Goal: Obtain resource: Obtain resource

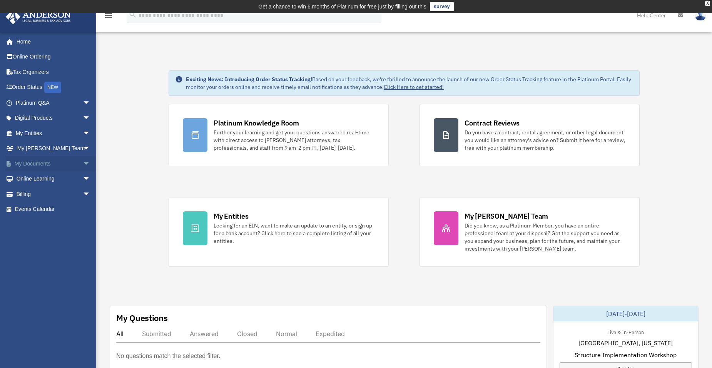
click at [48, 168] on link "My Documents arrow_drop_down" at bounding box center [53, 163] width 97 height 15
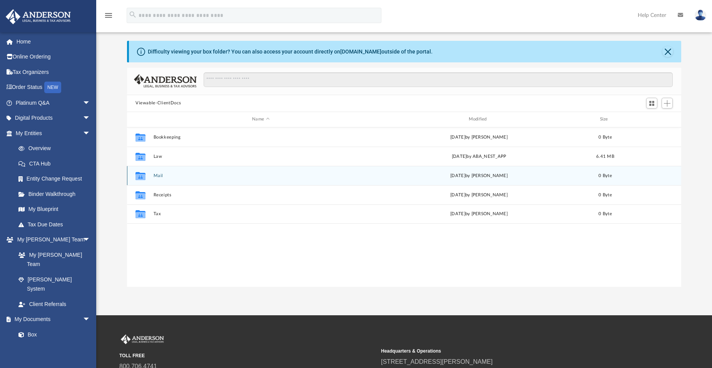
scroll to position [38, 0]
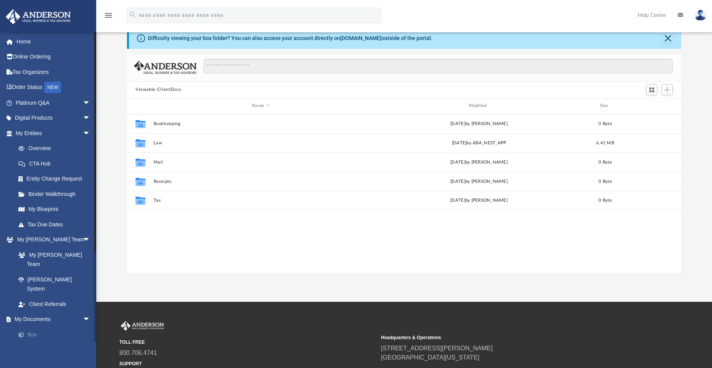
click at [37, 327] on link "Box" at bounding box center [56, 334] width 91 height 15
click at [32, 327] on link "Box" at bounding box center [56, 334] width 91 height 15
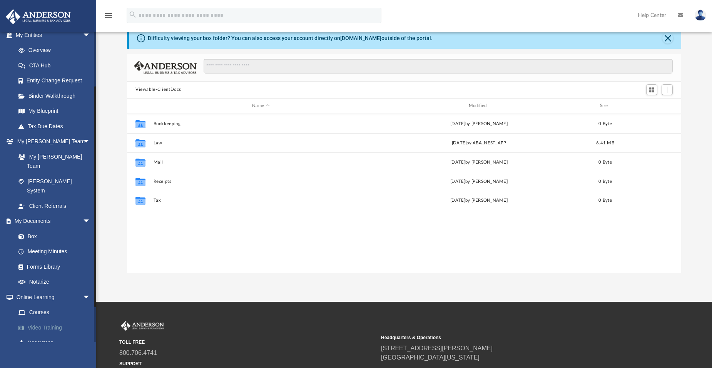
scroll to position [115, 0]
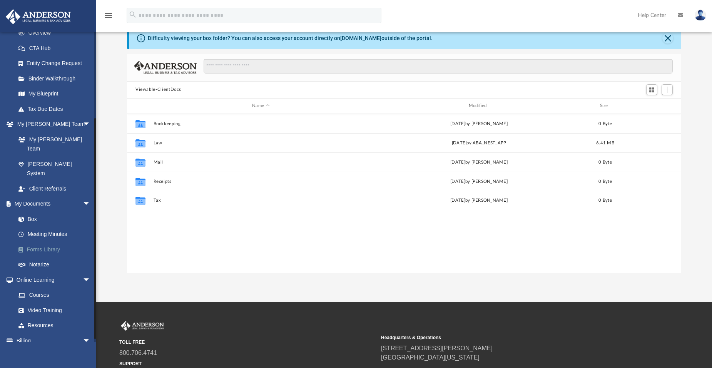
click at [31, 242] on link "Forms Library" at bounding box center [56, 249] width 91 height 15
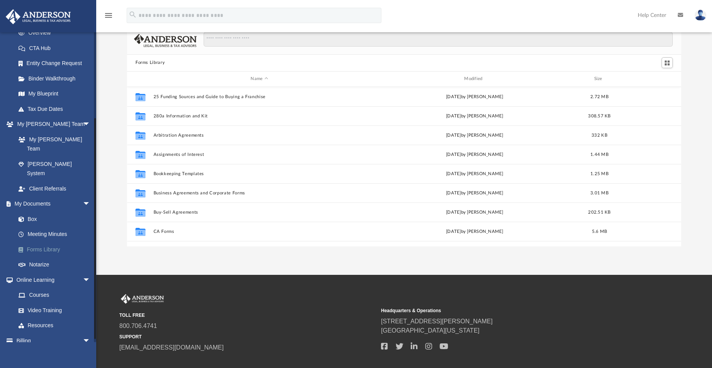
scroll to position [169, 548]
click at [27, 217] on span at bounding box center [25, 219] width 5 height 5
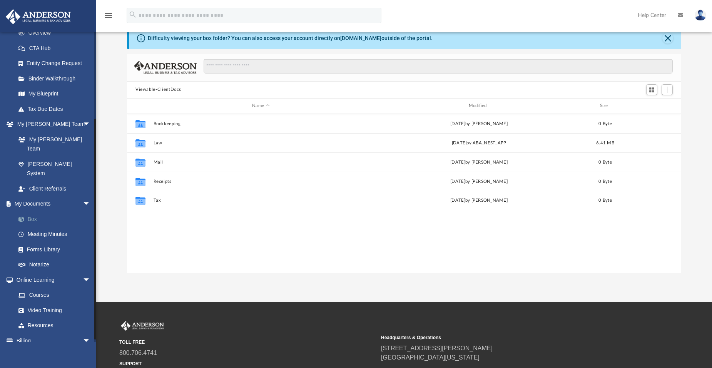
scroll to position [120, 0]
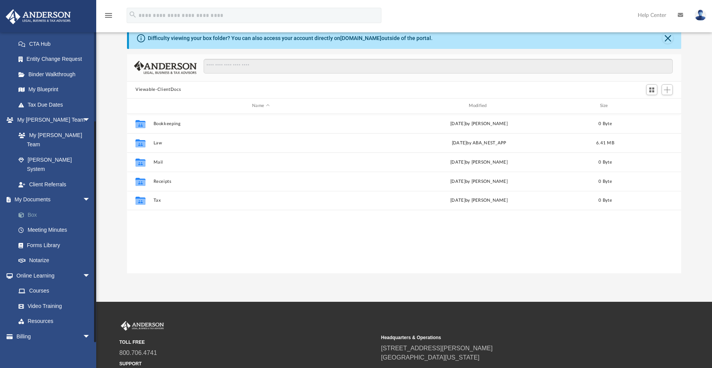
click at [27, 212] on span at bounding box center [25, 214] width 5 height 5
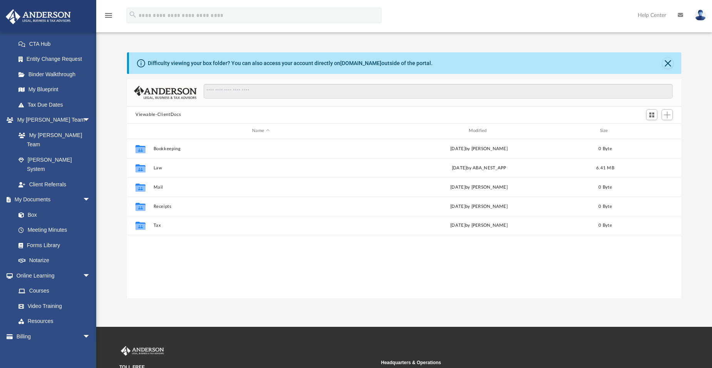
scroll to position [0, 0]
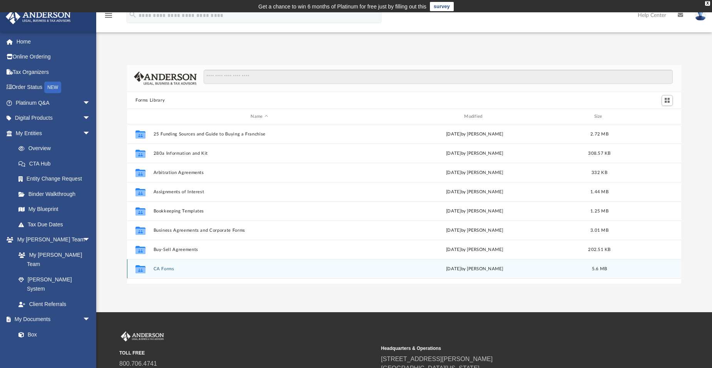
scroll to position [169, 548]
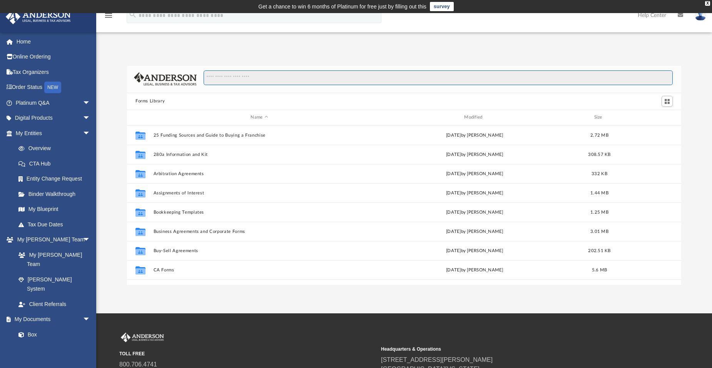
click at [232, 78] on input "Search files and folders" at bounding box center [438, 77] width 469 height 15
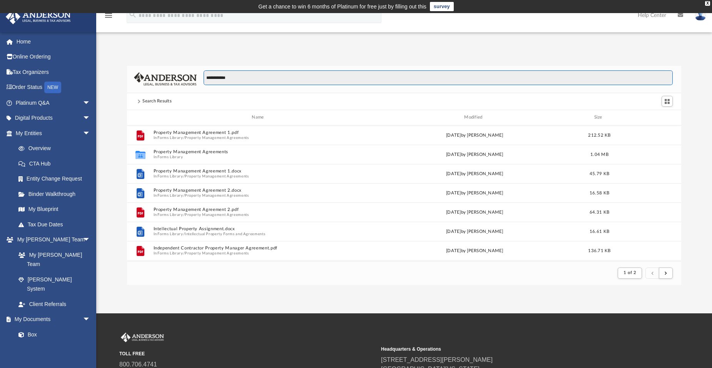
scroll to position [145, 548]
type input "**********"
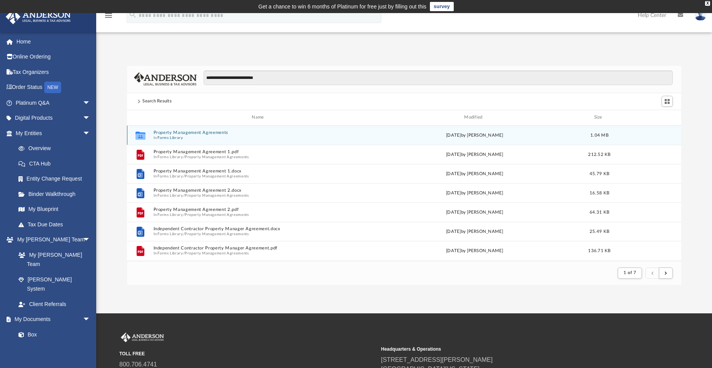
click at [236, 137] on span "In Forms Library" at bounding box center [260, 137] width 212 height 5
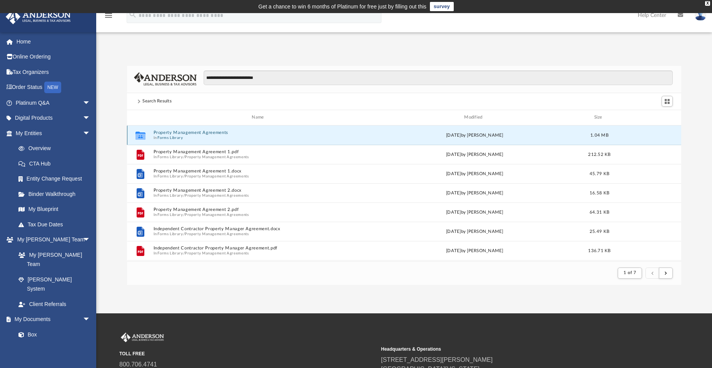
click at [236, 137] on span "In Forms Library" at bounding box center [260, 137] width 212 height 5
click at [142, 135] on icon "grid" at bounding box center [140, 136] width 10 height 6
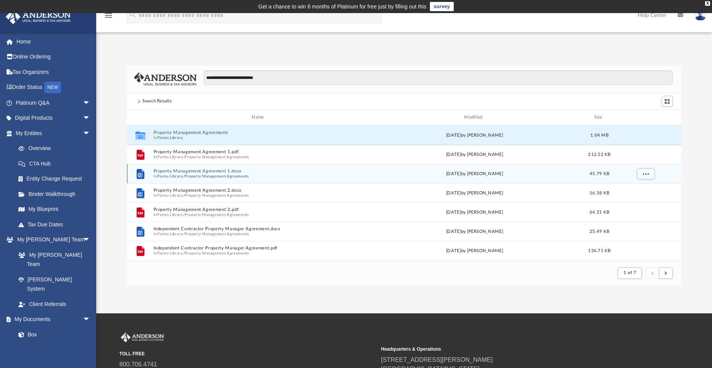
drag, startPoint x: 142, startPoint y: 135, endPoint x: 141, endPoint y: 176, distance: 40.4
click at [141, 176] on icon "grid" at bounding box center [140, 174] width 5 height 5
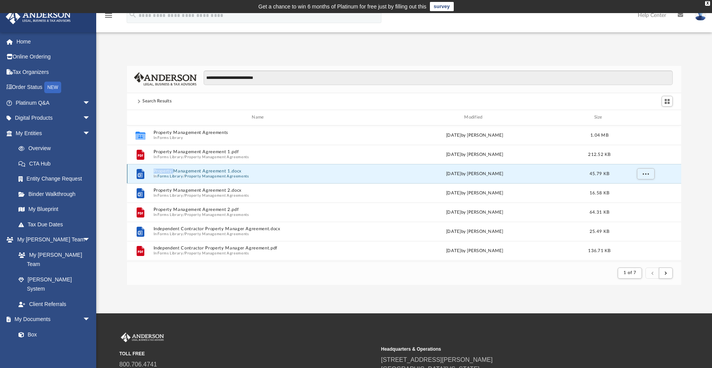
click at [141, 176] on icon "grid" at bounding box center [140, 174] width 5 height 5
drag, startPoint x: 141, startPoint y: 176, endPoint x: 147, endPoint y: 175, distance: 5.8
click at [147, 175] on div "File" at bounding box center [140, 173] width 19 height 12
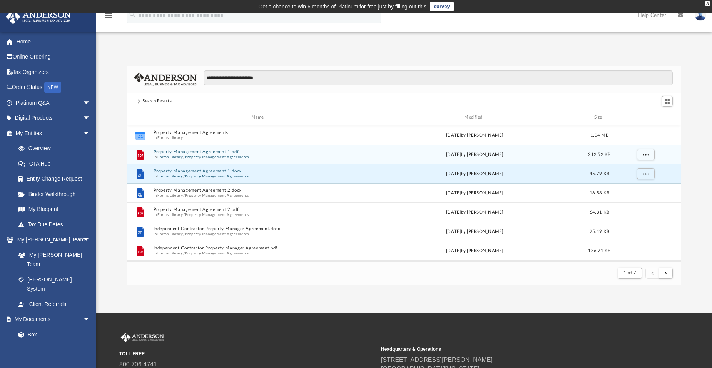
drag, startPoint x: 146, startPoint y: 173, endPoint x: 260, endPoint y: 157, distance: 114.6
click at [260, 157] on span "In Forms Library / Property Management Agreements" at bounding box center [260, 156] width 212 height 5
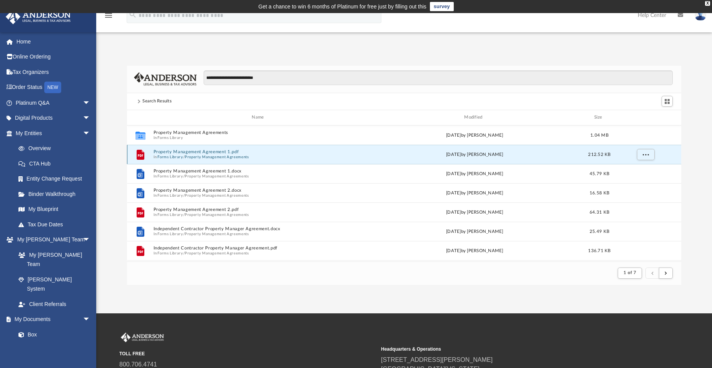
click at [260, 157] on span "In Forms Library / Property Management Agreements" at bounding box center [260, 156] width 212 height 5
drag, startPoint x: 260, startPoint y: 157, endPoint x: 229, endPoint y: 156, distance: 30.4
click at [229, 156] on button "Property Management Agreements" at bounding box center [217, 156] width 64 height 5
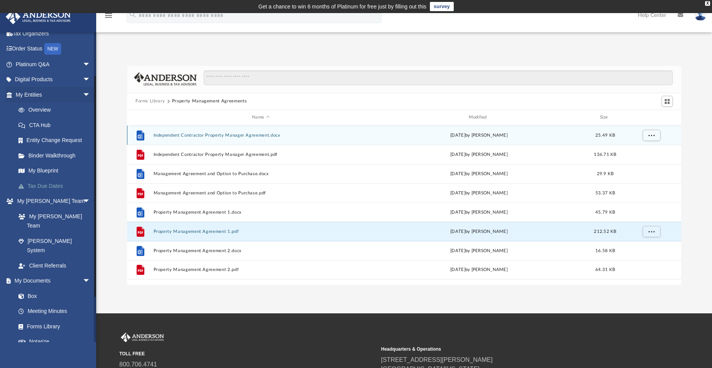
scroll to position [77, 0]
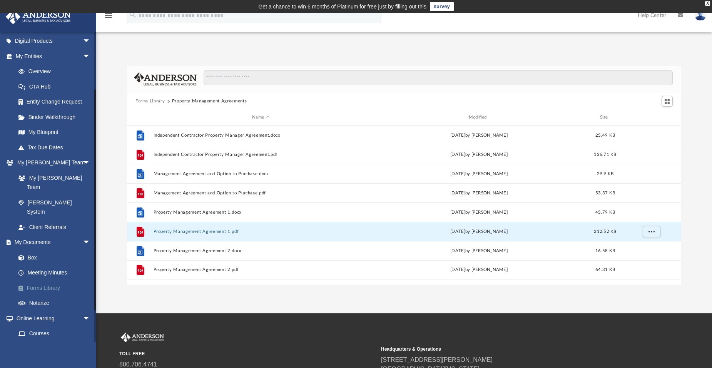
click at [42, 280] on link "Forms Library" at bounding box center [56, 287] width 91 height 15
click at [23, 286] on span at bounding box center [25, 288] width 4 height 5
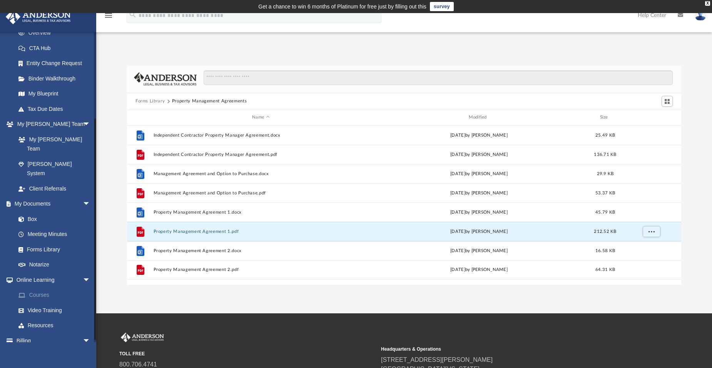
scroll to position [120, 0]
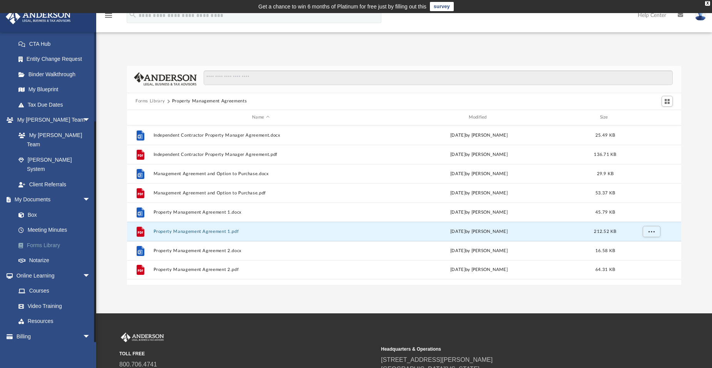
click at [30, 237] on link "Forms Library" at bounding box center [56, 244] width 91 height 15
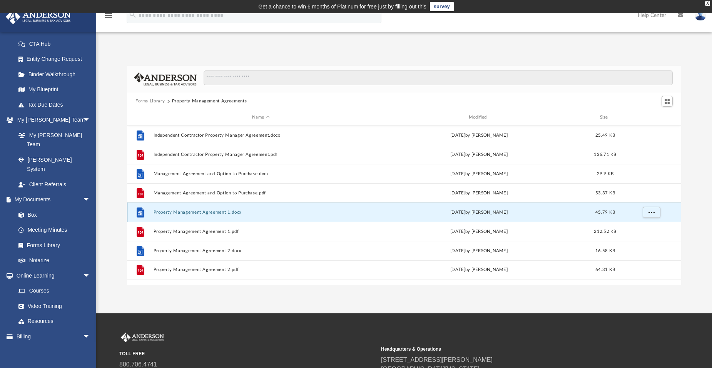
click at [166, 211] on button "Property Management Agreement 1.docx" at bounding box center [261, 211] width 215 height 5
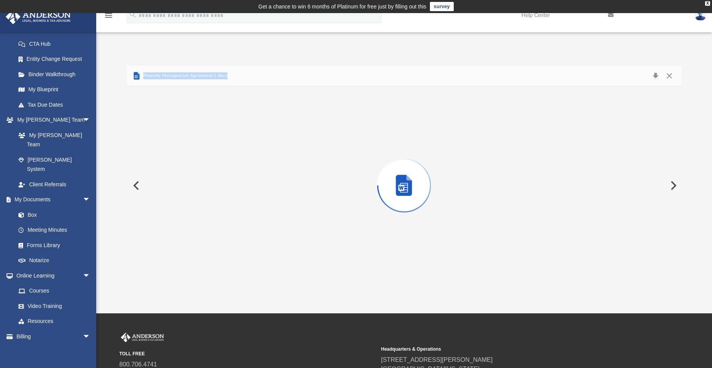
click at [166, 211] on div "Preview" at bounding box center [404, 185] width 554 height 199
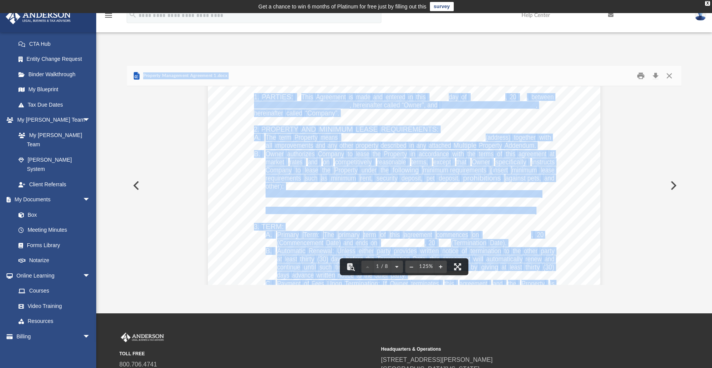
scroll to position [0, 0]
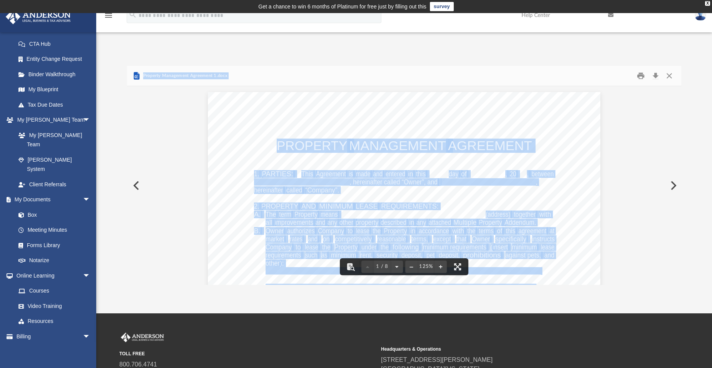
click at [430, 174] on div "Property Management Agreement Page 1 of 8 PROPERTY MANAGEMENT AGREEMENT 1. PART…" at bounding box center [404, 346] width 393 height 508
click at [430, 172] on div "Property Management Agreement Page 1 of 8 PROPERTY MANAGEMENT AGREEMENT 1. PART…" at bounding box center [404, 346] width 393 height 508
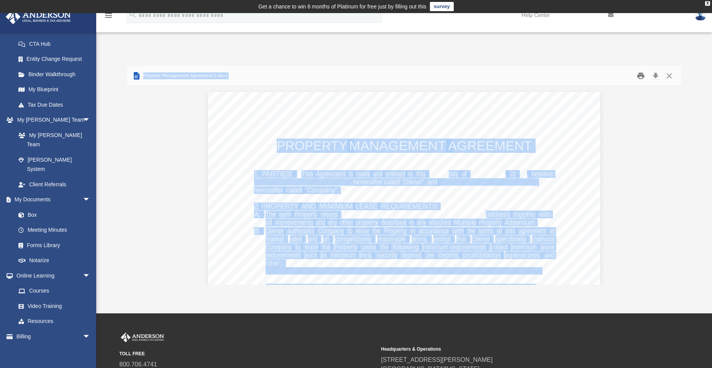
click at [641, 76] on button "Print" at bounding box center [640, 76] width 15 height 12
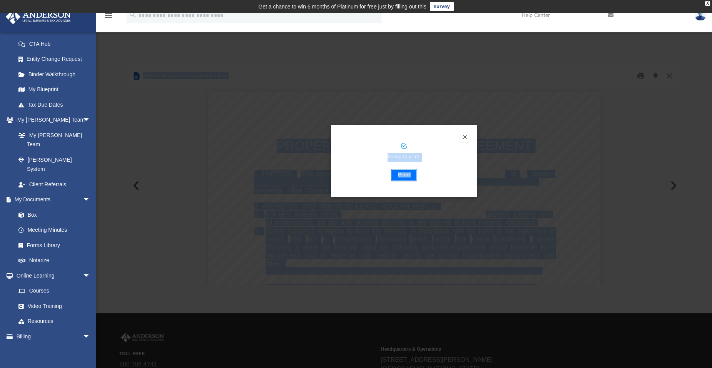
click at [407, 176] on button "Print" at bounding box center [404, 175] width 26 height 12
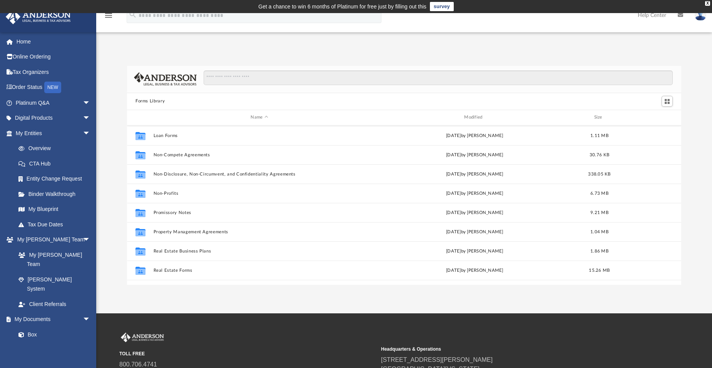
scroll to position [385, 0]
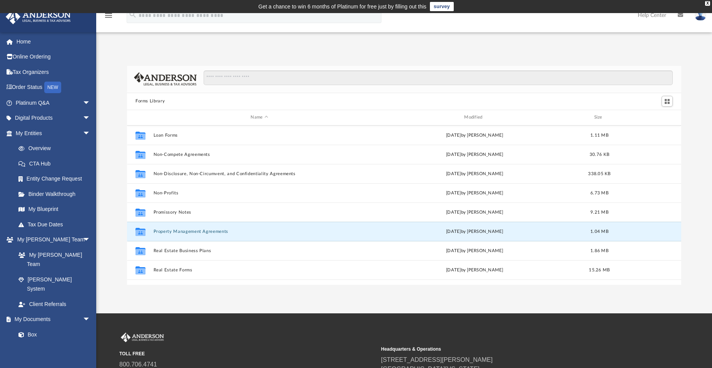
click at [234, 231] on button "Property Management Agreements" at bounding box center [260, 231] width 212 height 5
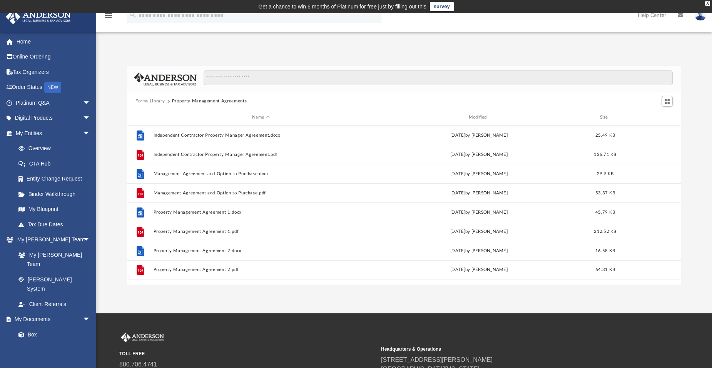
scroll to position [0, 0]
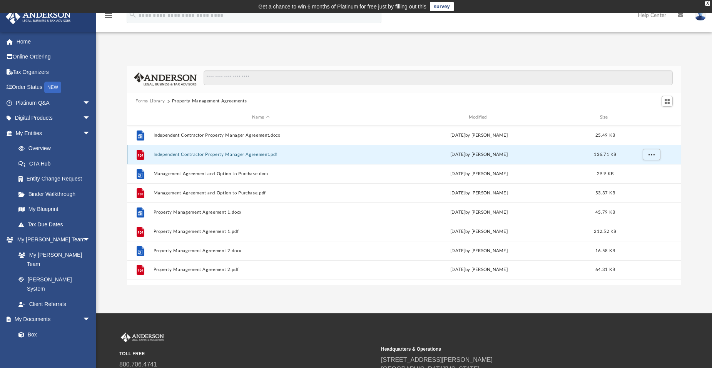
click at [212, 152] on button "Independent Contractor Property Manager Agreement.pdf" at bounding box center [261, 154] width 215 height 5
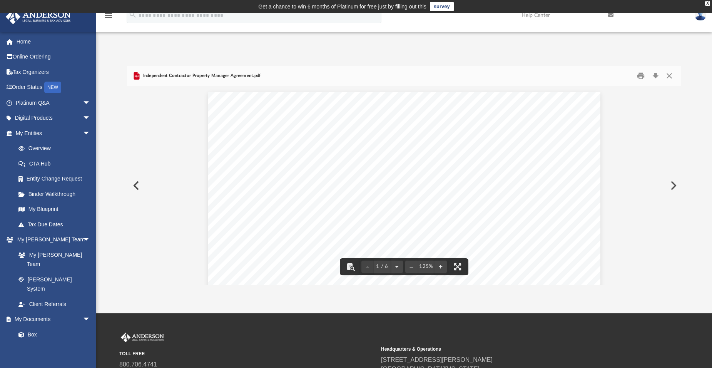
click at [138, 188] on button "Preview" at bounding box center [135, 186] width 17 height 22
click at [670, 76] on button "Close" at bounding box center [669, 76] width 14 height 12
